Goal: Task Accomplishment & Management: Manage account settings

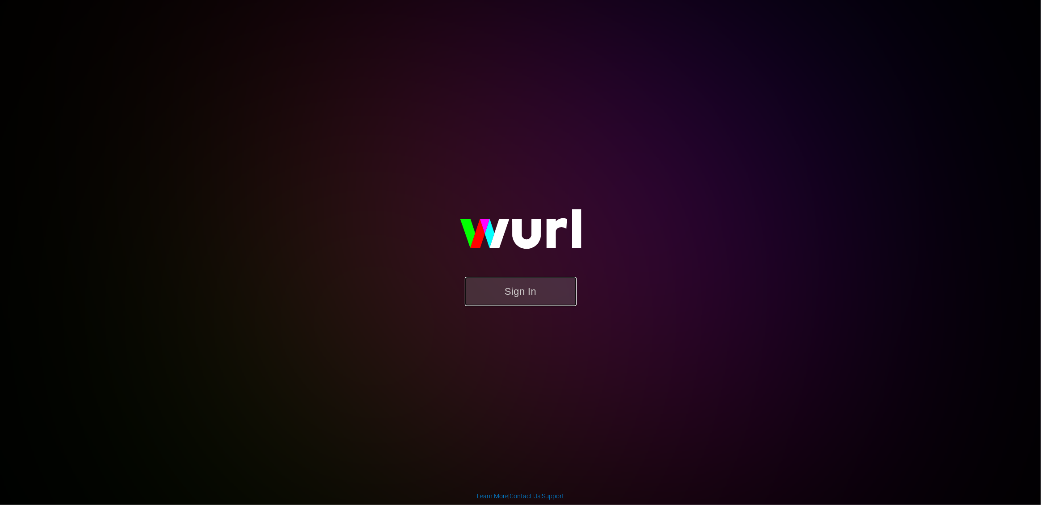
click at [516, 291] on button "Sign In" at bounding box center [521, 291] width 112 height 29
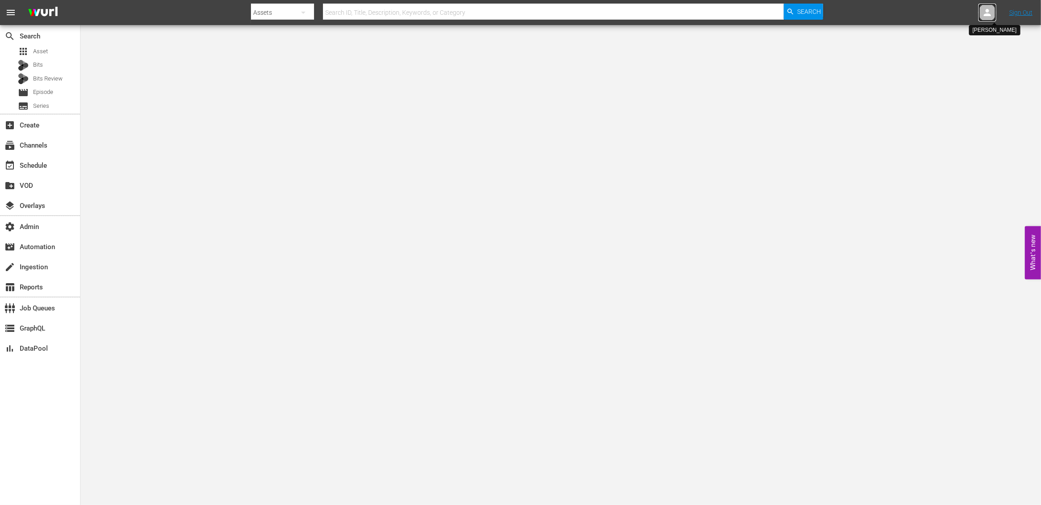
click at [979, 17] on div at bounding box center [987, 13] width 18 height 18
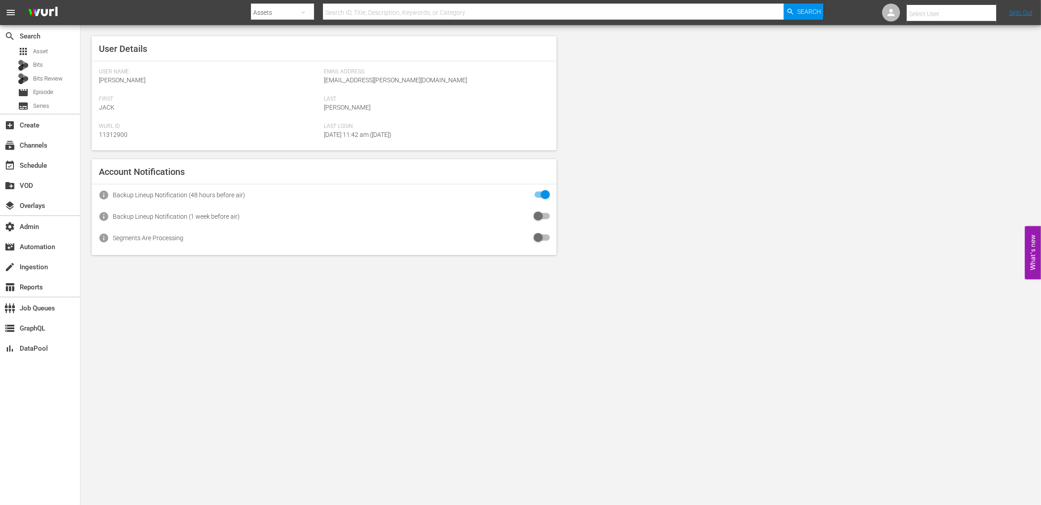
click at [921, 15] on input "text" at bounding box center [964, 13] width 114 height 21
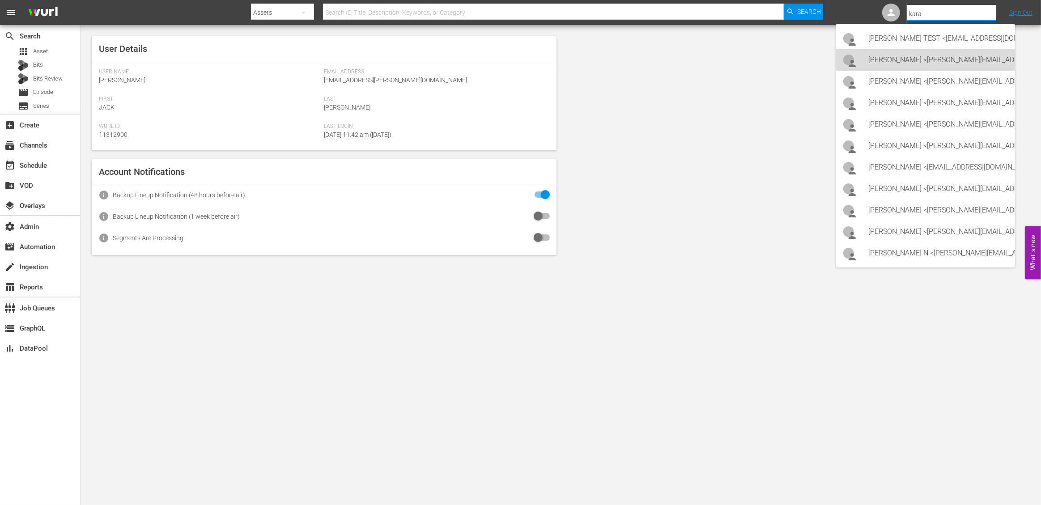
click at [895, 61] on div "Kara Robertson <Kara.Robertson@aenetworks.com>" at bounding box center [938, 59] width 140 height 21
type input "Kara Robertson (11313115)"
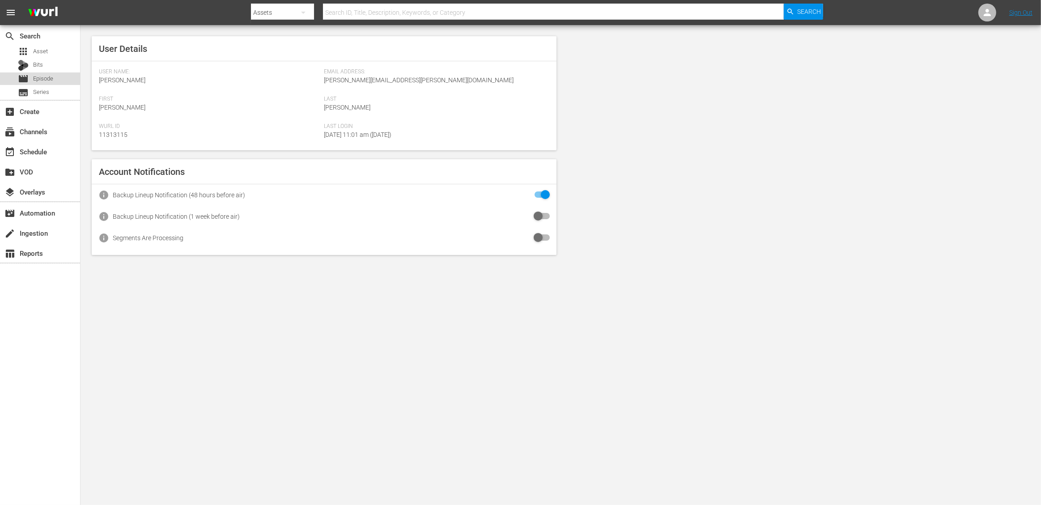
click at [47, 78] on span "Episode" at bounding box center [43, 78] width 20 height 9
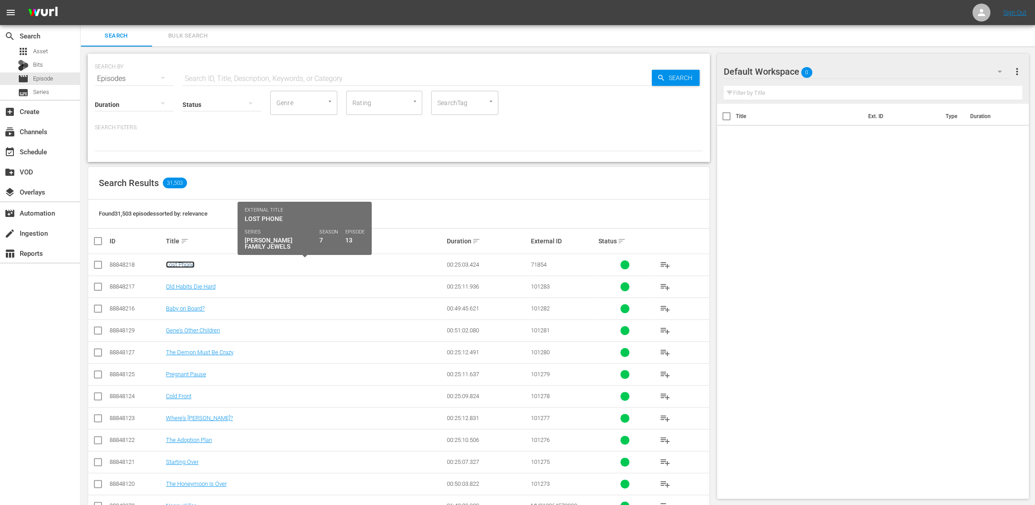
click at [184, 267] on link "Lost Phone" at bounding box center [180, 264] width 29 height 7
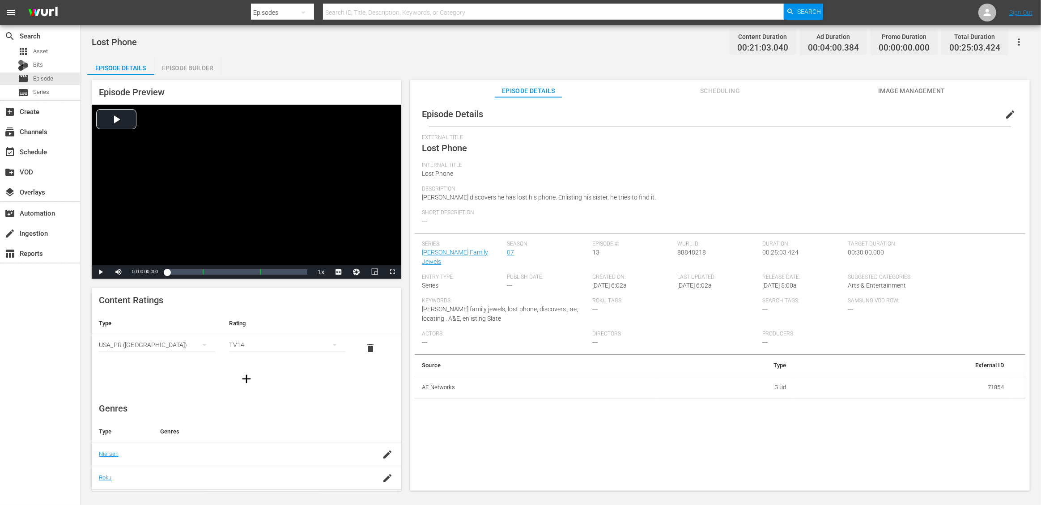
click at [1007, 114] on span "edit" at bounding box center [1010, 114] width 11 height 11
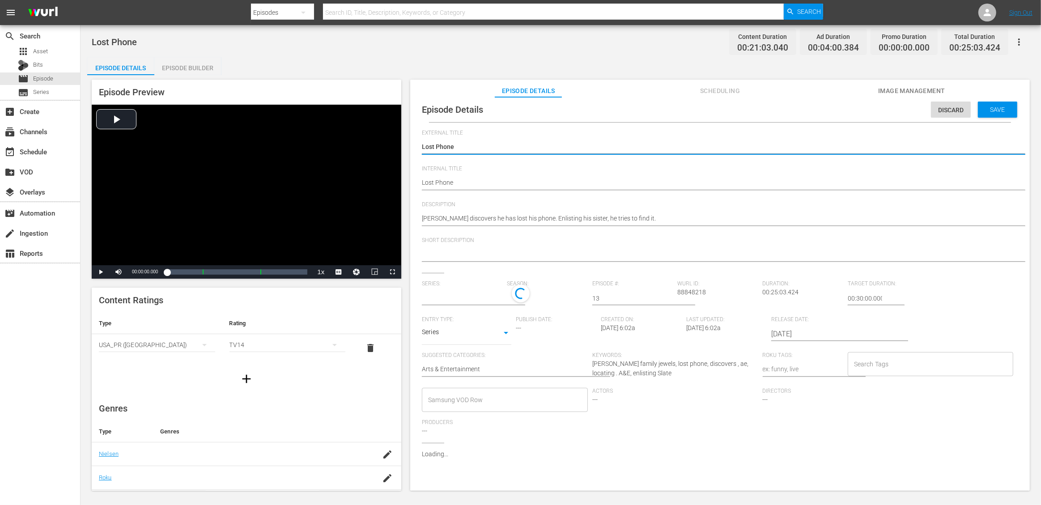
scroll to position [13, 0]
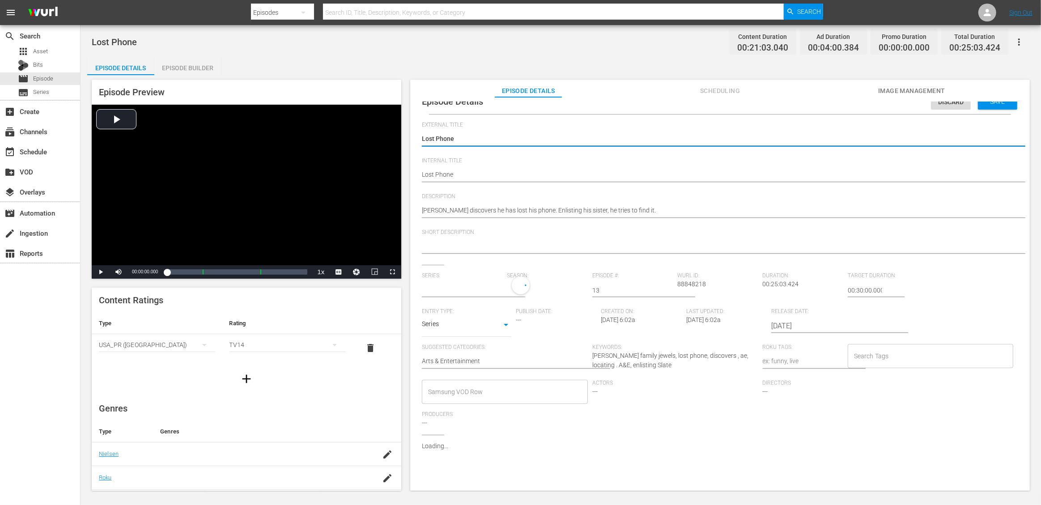
type input "[PERSON_NAME] Family Jewels"
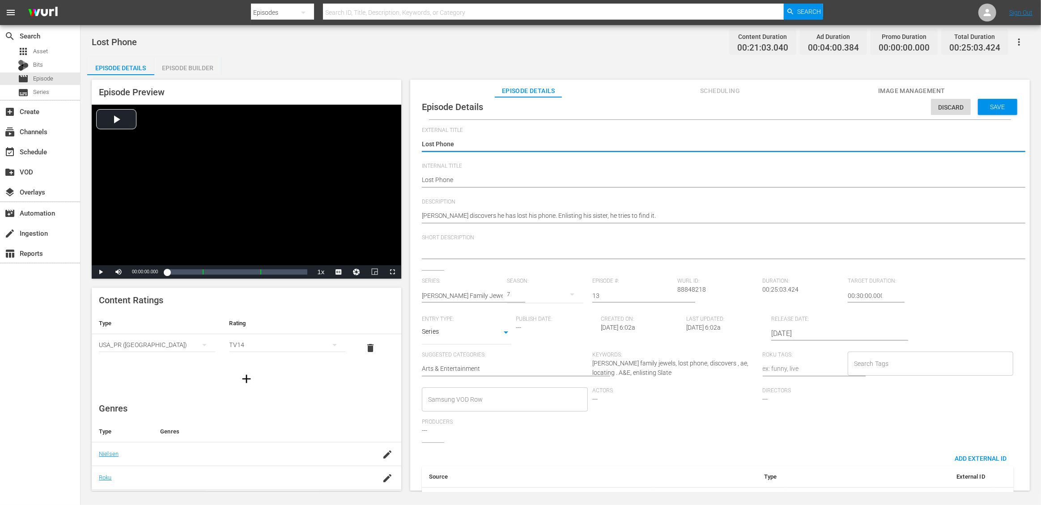
scroll to position [36, 0]
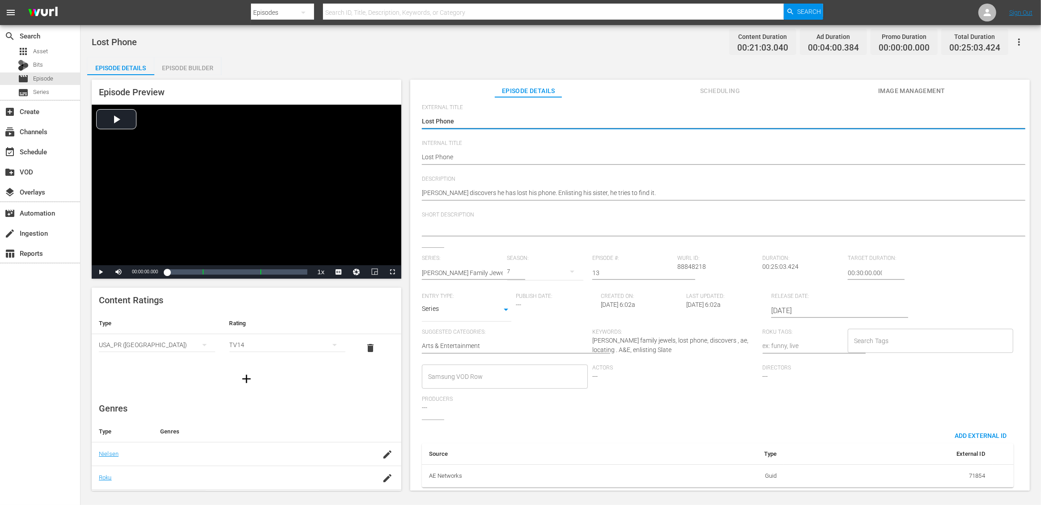
click at [691, 263] on span "88848218" at bounding box center [691, 266] width 29 height 7
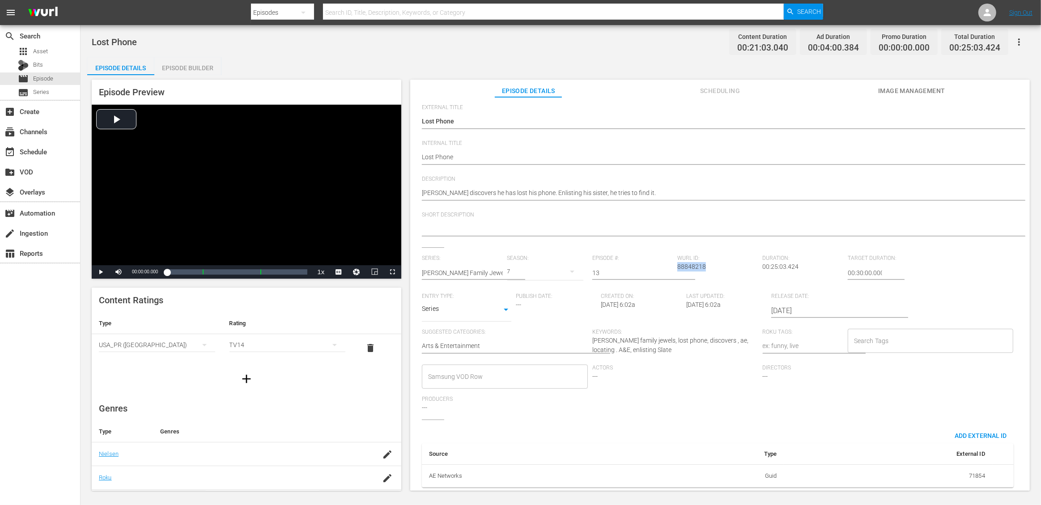
click at [691, 263] on span "88848218" at bounding box center [691, 266] width 29 height 7
click at [442, 34] on div "Lost Phone Content Duration 00:21:03.040 Ad Duration 00:04:00.384 Promo Duratio…" at bounding box center [561, 42] width 938 height 20
